Goal: Task Accomplishment & Management: Use online tool/utility

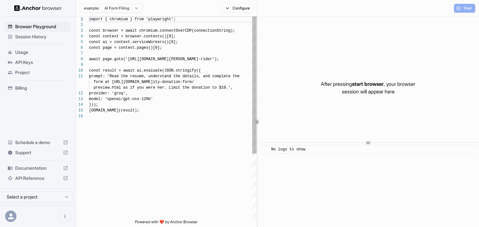
scroll to position [57, 0]
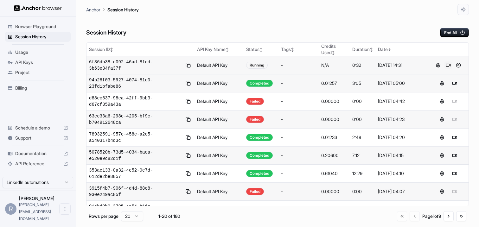
click at [445, 63] on button at bounding box center [449, 66] width 8 height 8
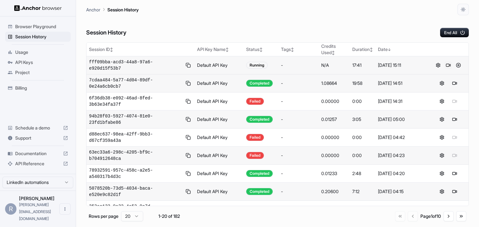
click at [447, 64] on button at bounding box center [449, 66] width 8 height 8
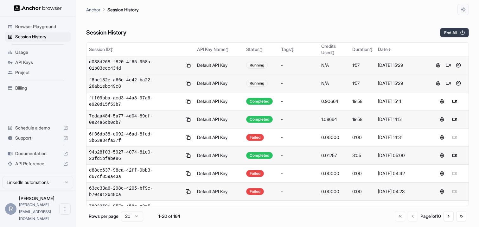
click at [460, 30] on button "End All" at bounding box center [454, 33] width 29 height 10
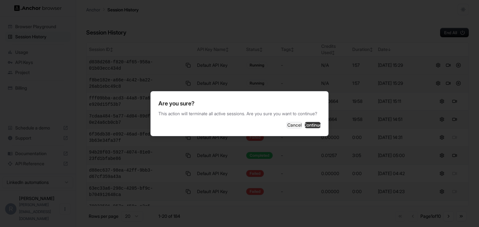
click at [305, 128] on button "Continue" at bounding box center [313, 125] width 16 height 6
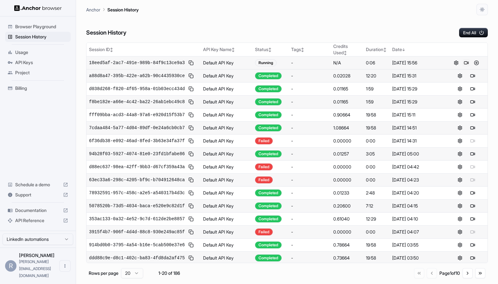
click at [465, 63] on button at bounding box center [467, 63] width 8 height 8
click at [466, 63] on button at bounding box center [467, 63] width 8 height 8
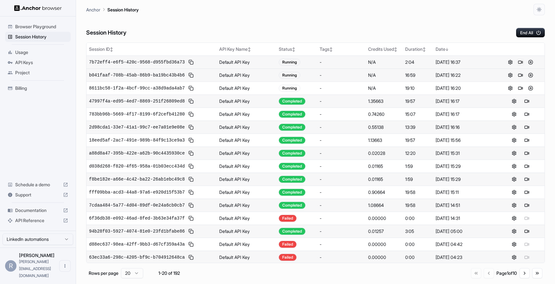
click at [519, 61] on button at bounding box center [521, 62] width 8 height 8
click at [520, 34] on button "End All" at bounding box center [530, 33] width 29 height 10
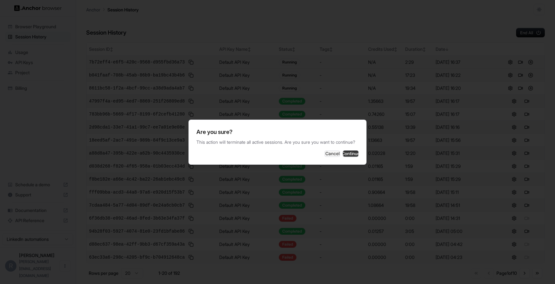
click at [348, 154] on button "Continue" at bounding box center [351, 153] width 16 height 6
